Goal: Task Accomplishment & Management: Use online tool/utility

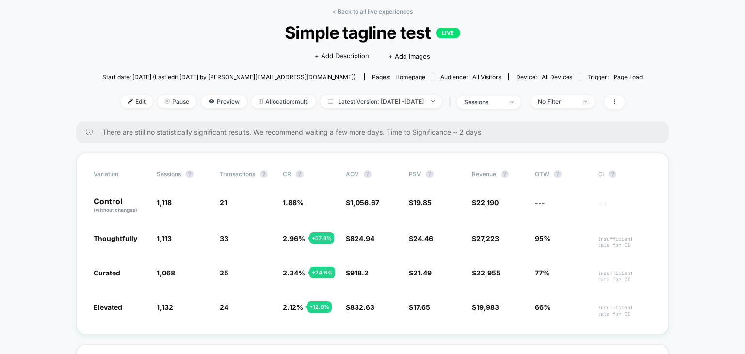
scroll to position [43, 0]
click at [385, 10] on link "< Back to all live experiences" at bounding box center [372, 11] width 81 height 7
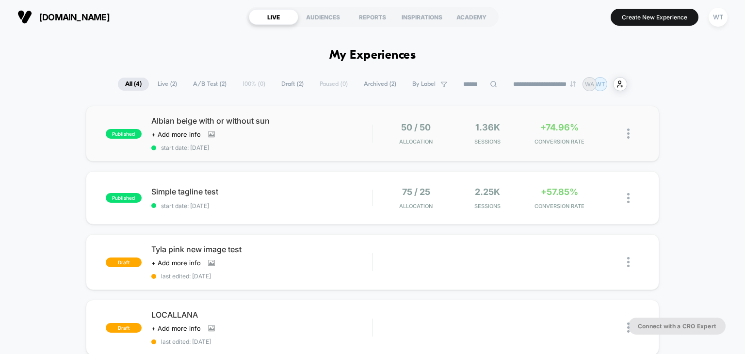
click at [627, 132] on img at bounding box center [628, 134] width 2 height 10
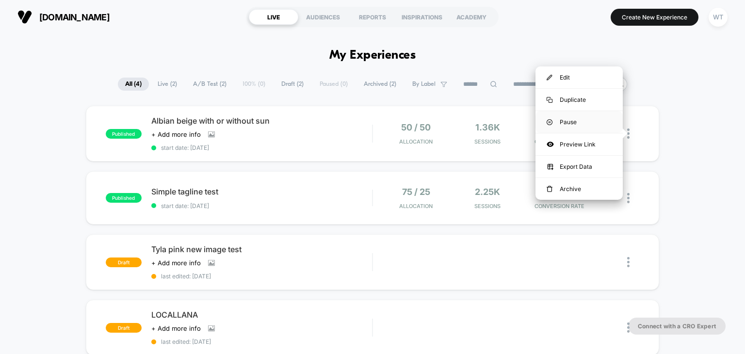
click at [575, 120] on div "Pause" at bounding box center [579, 122] width 87 height 22
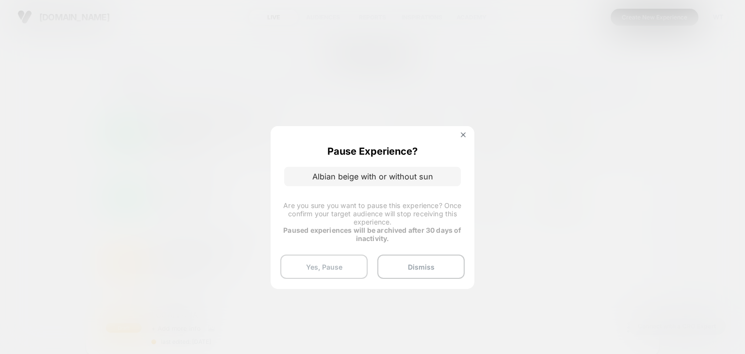
click at [317, 265] on button "Yes, Pause" at bounding box center [323, 267] width 87 height 24
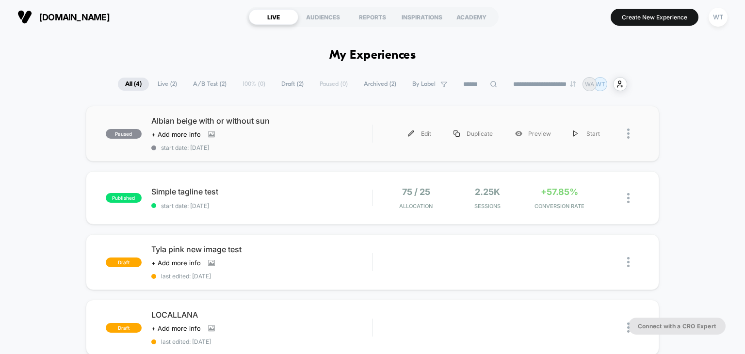
click at [627, 130] on div at bounding box center [625, 134] width 29 height 22
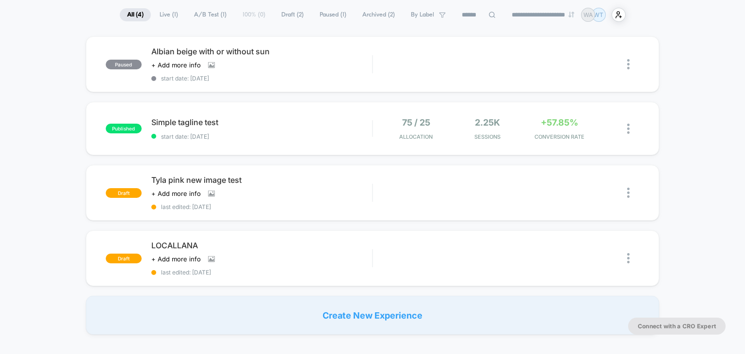
scroll to position [72, 0]
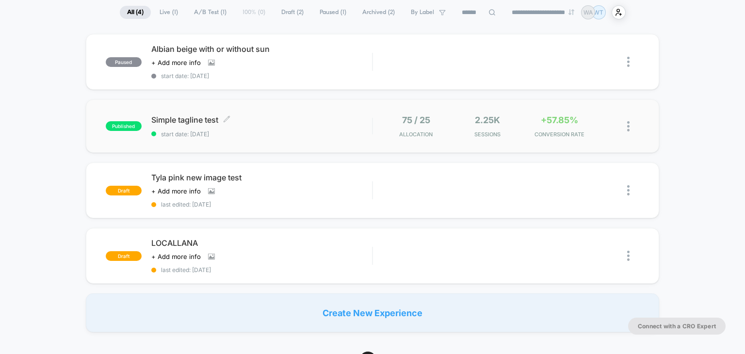
click at [182, 121] on span "Simple tagline test Click to edit experience details" at bounding box center [261, 120] width 221 height 10
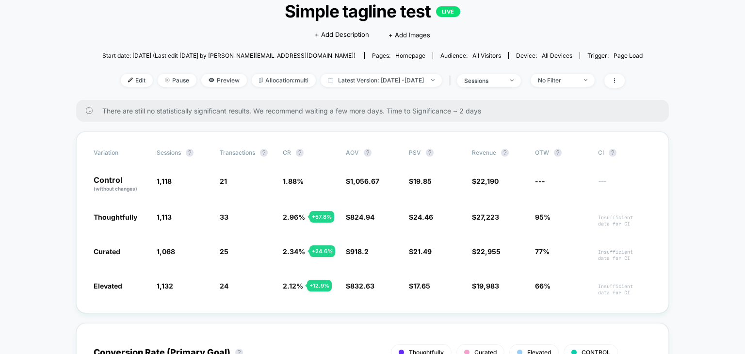
scroll to position [62, 0]
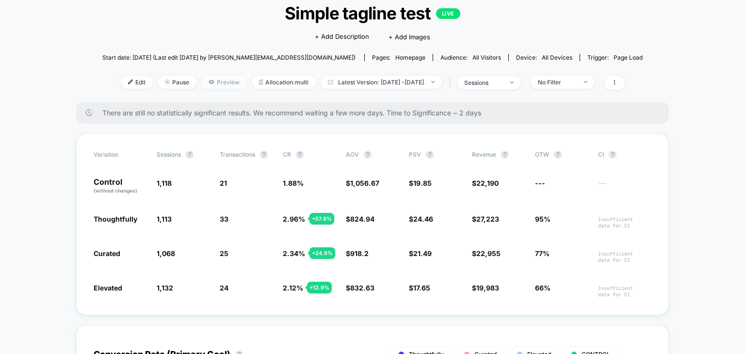
click at [211, 80] on span "Preview" at bounding box center [224, 82] width 46 height 13
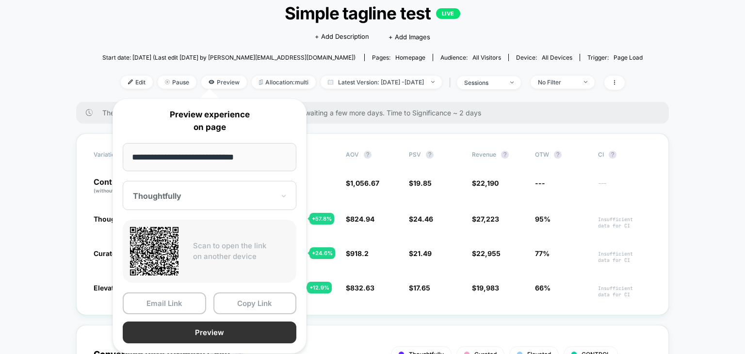
click at [205, 324] on button "Preview" at bounding box center [210, 333] width 174 height 22
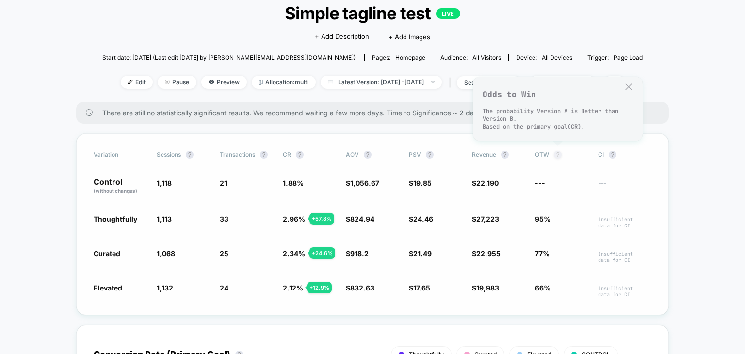
click at [559, 156] on button "?" at bounding box center [558, 155] width 8 height 8
